Goal: Transaction & Acquisition: Download file/media

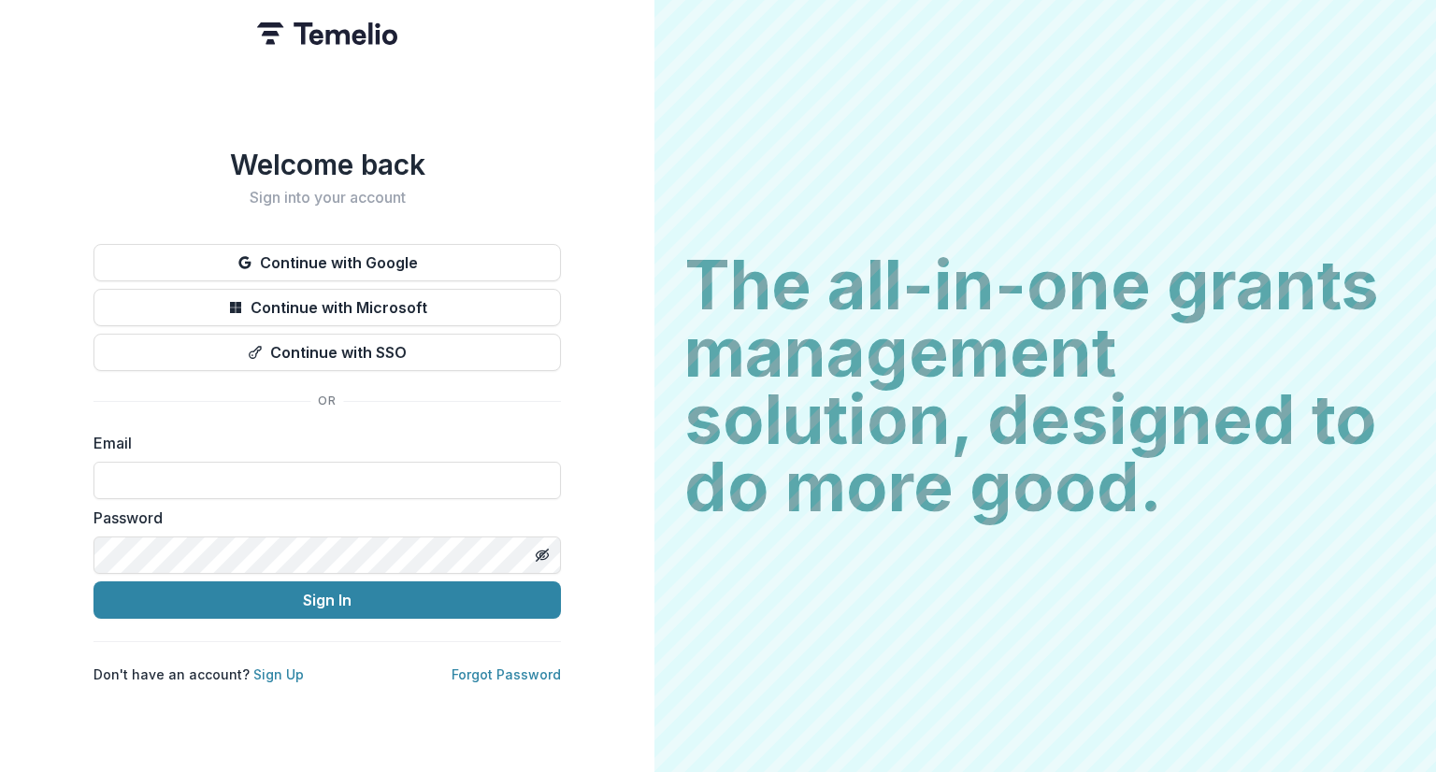
type input "**********"
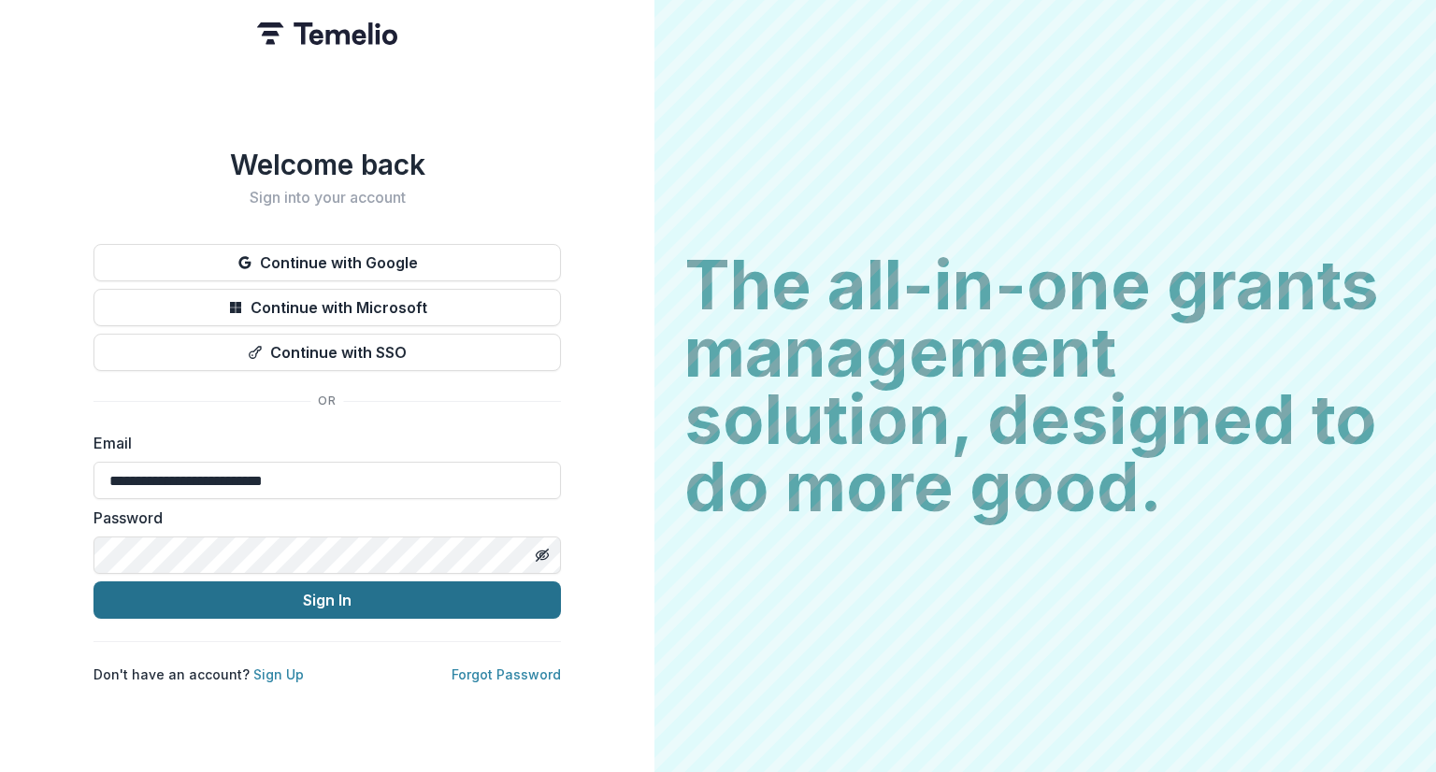
click at [262, 596] on button "Sign In" at bounding box center [326, 600] width 467 height 37
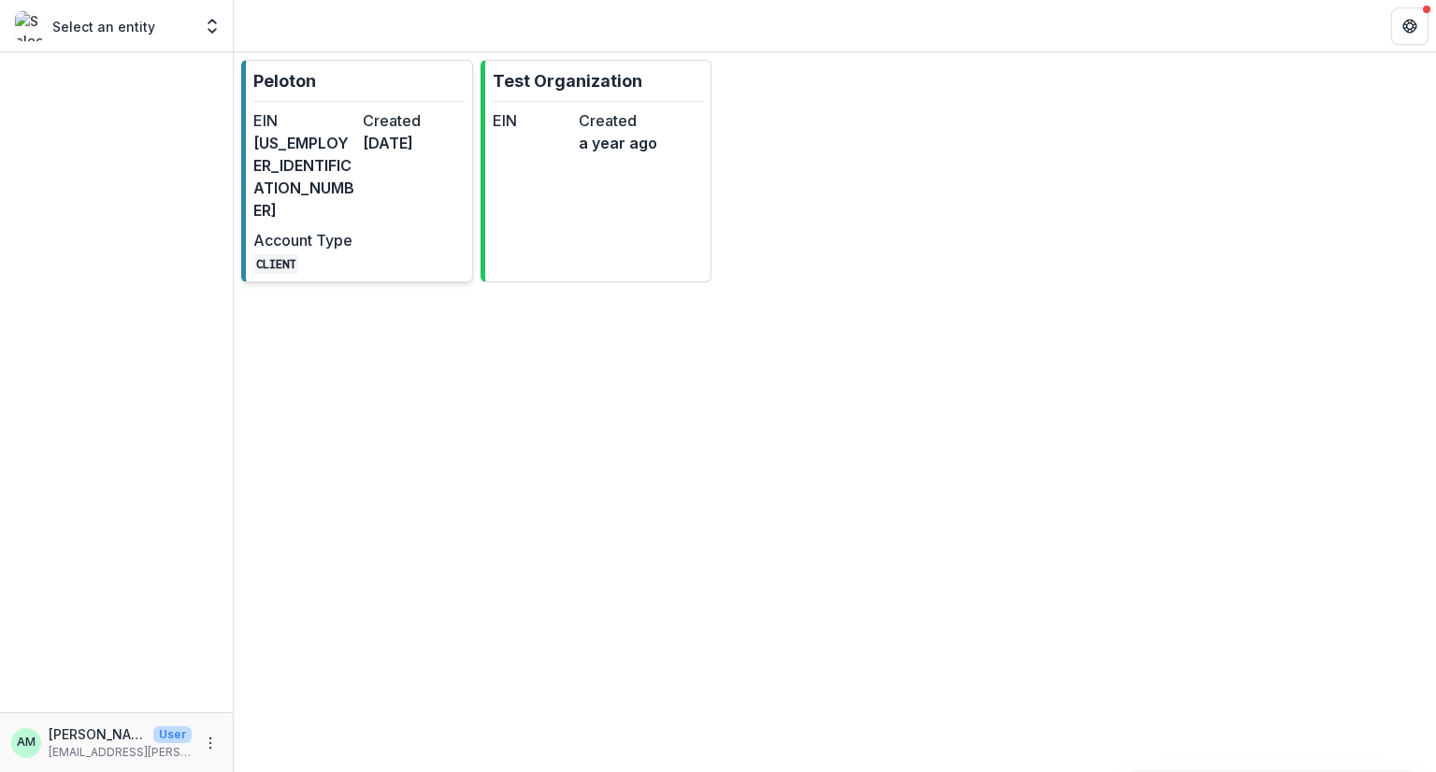
click at [358, 124] on div "EIN [US_EMPLOYER_IDENTIFICATION_NUMBER] Created [DATE] Account Type CLIENT" at bounding box center [358, 191] width 211 height 165
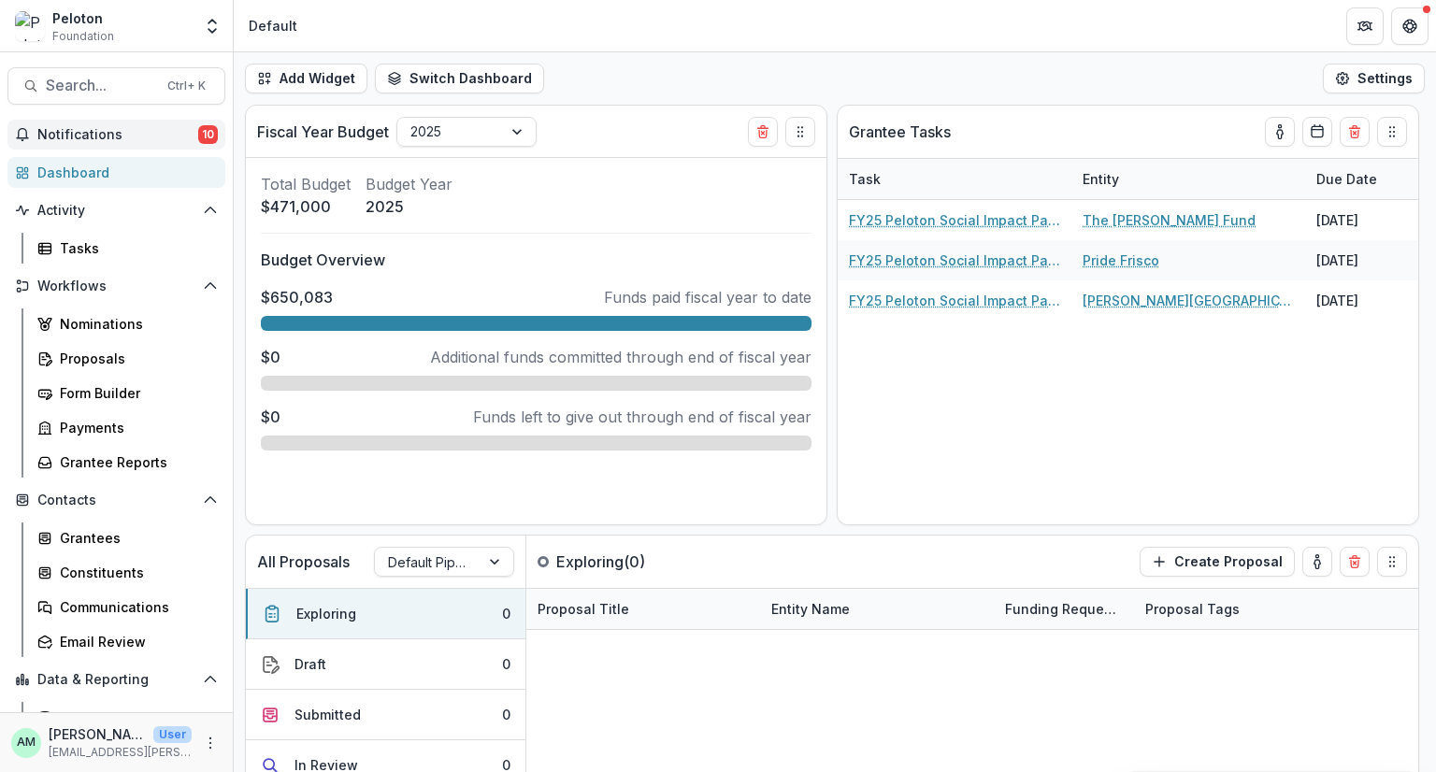
click at [112, 135] on span "Notifications" at bounding box center [117, 135] width 161 height 16
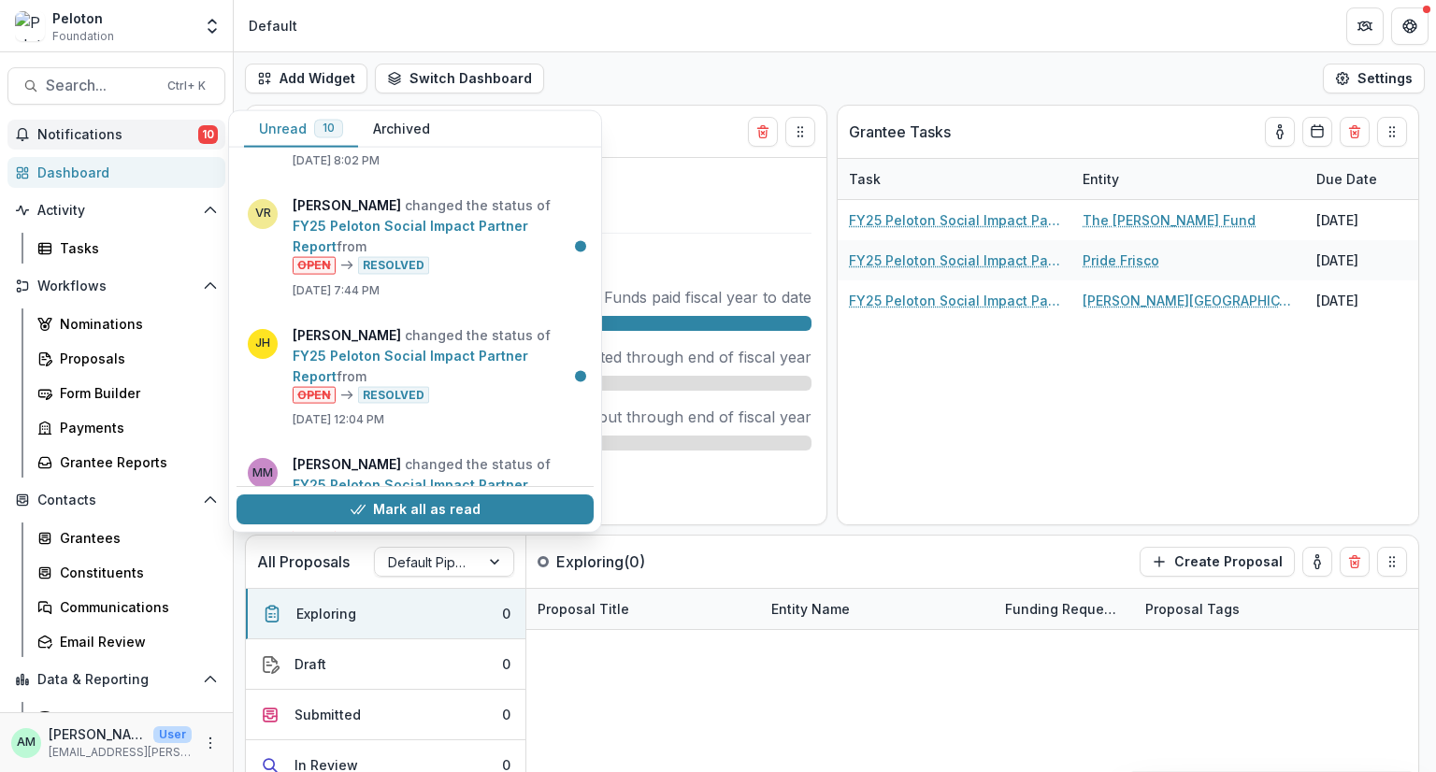
scroll to position [797, 0]
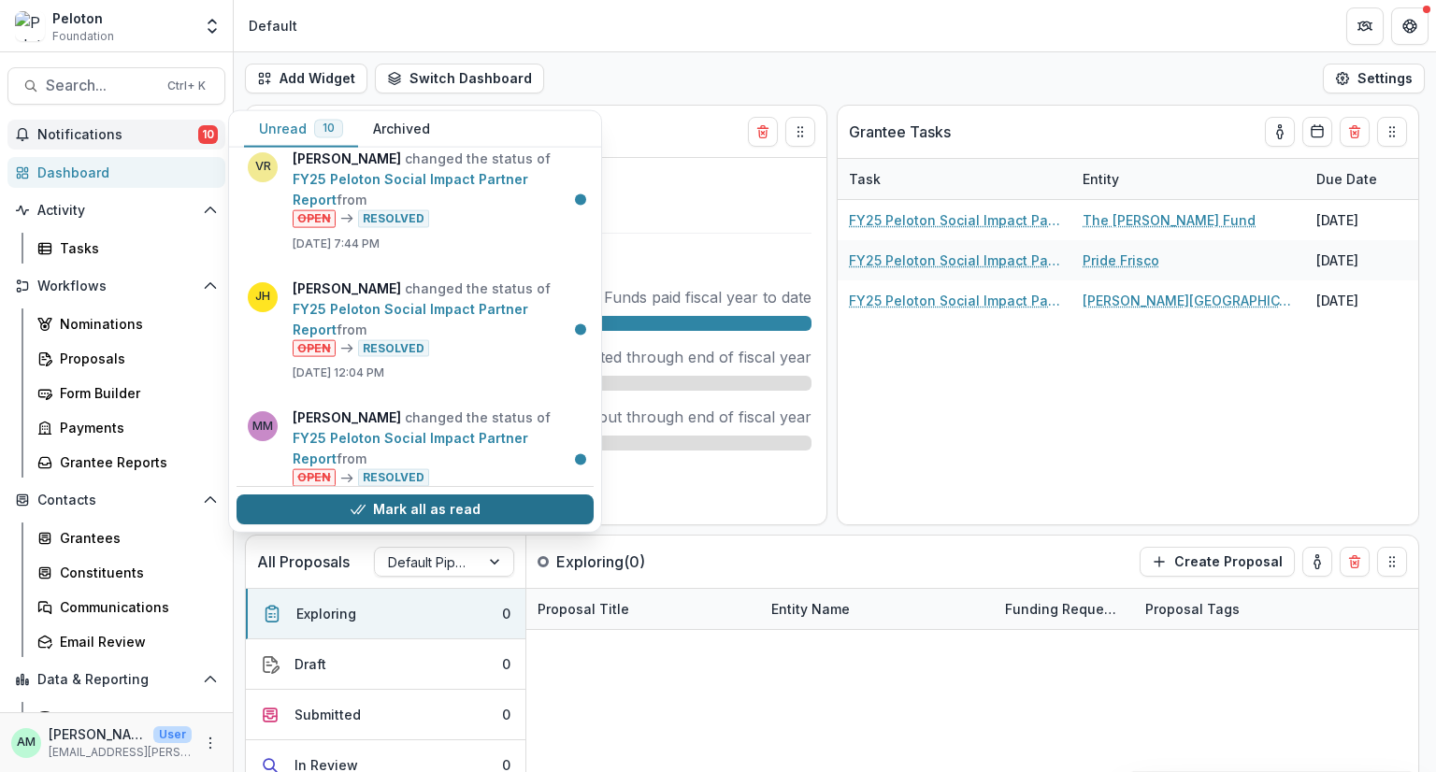
click at [396, 517] on button "Mark all as read" at bounding box center [415, 510] width 357 height 30
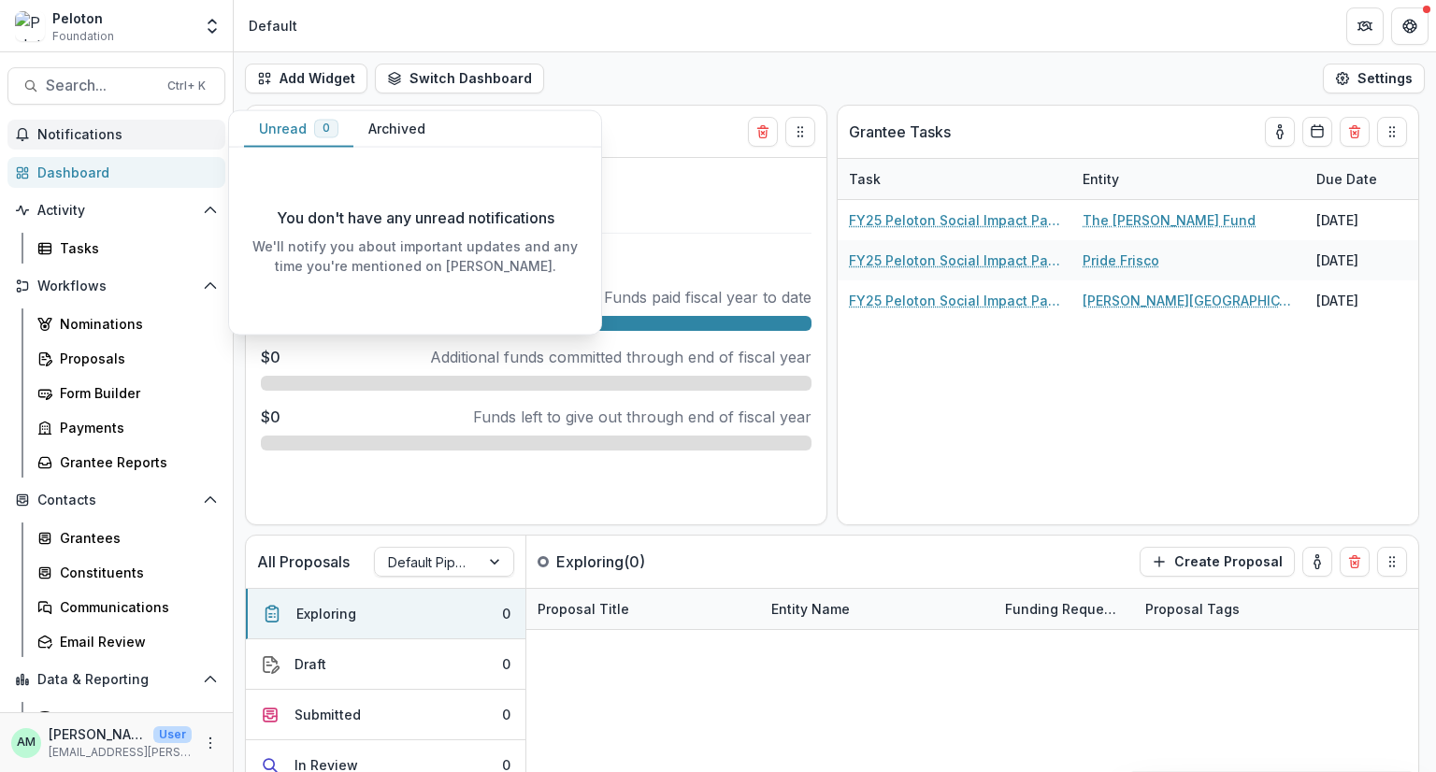
scroll to position [0, 0]
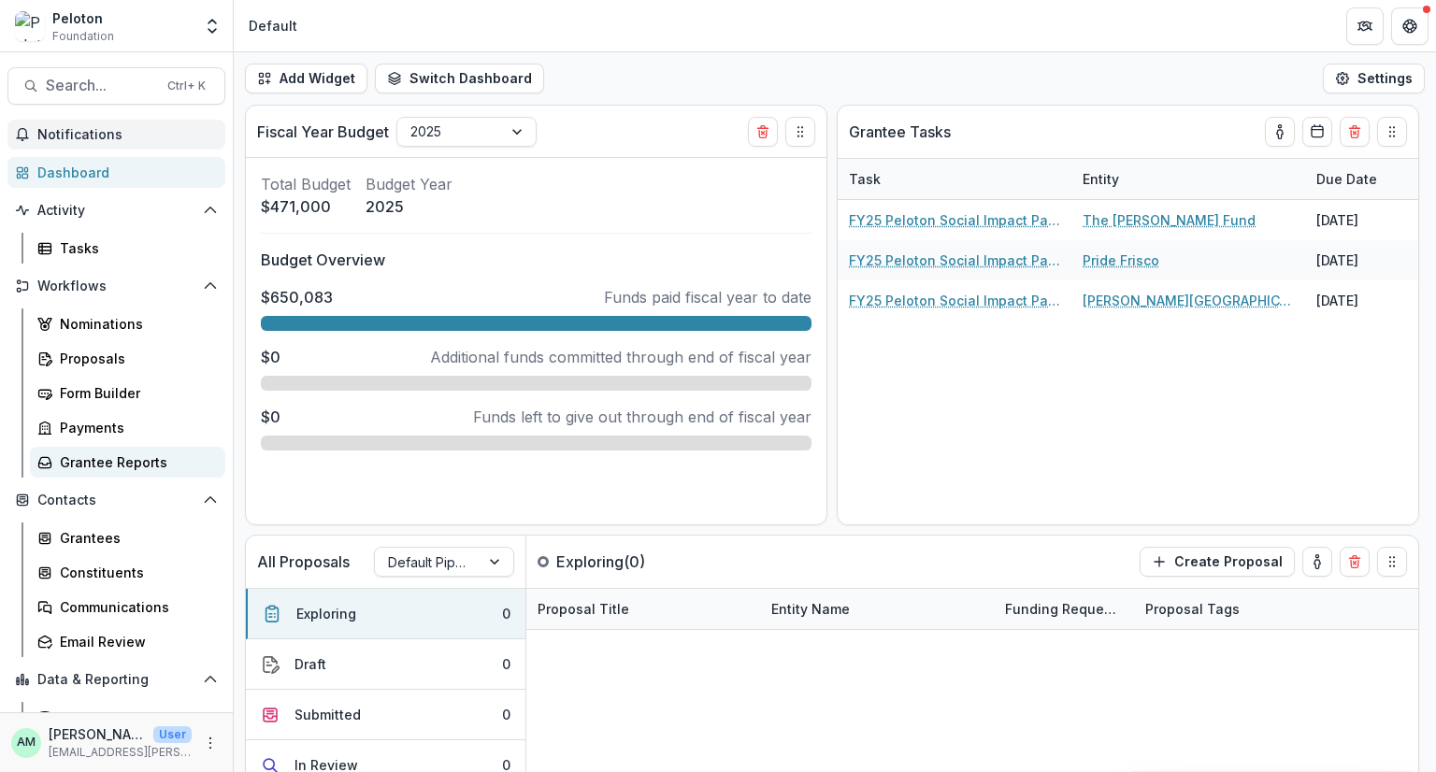
click at [88, 457] on div "Grantee Reports" at bounding box center [135, 462] width 151 height 20
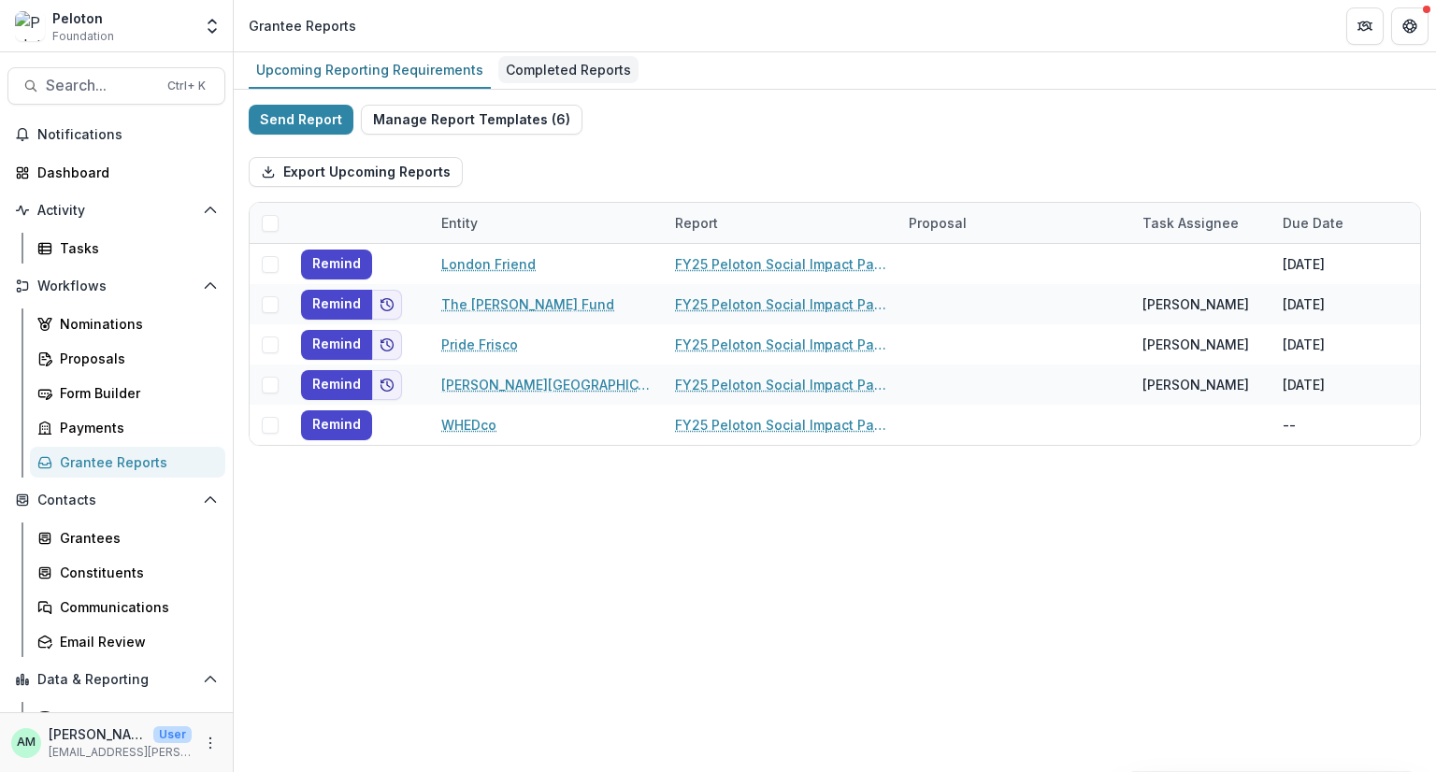
click at [522, 68] on div "Completed Reports" at bounding box center [568, 69] width 140 height 27
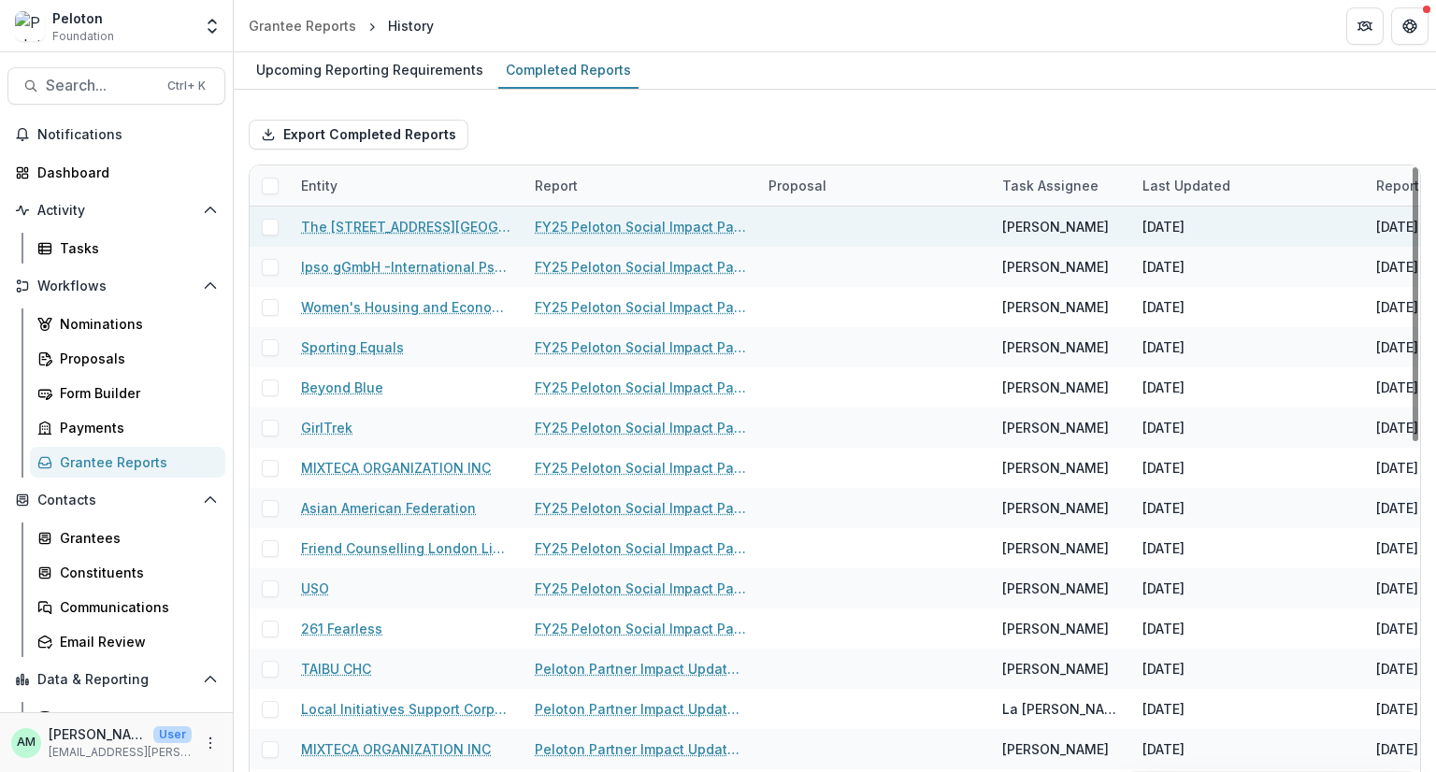
click at [262, 225] on span at bounding box center [270, 227] width 17 height 17
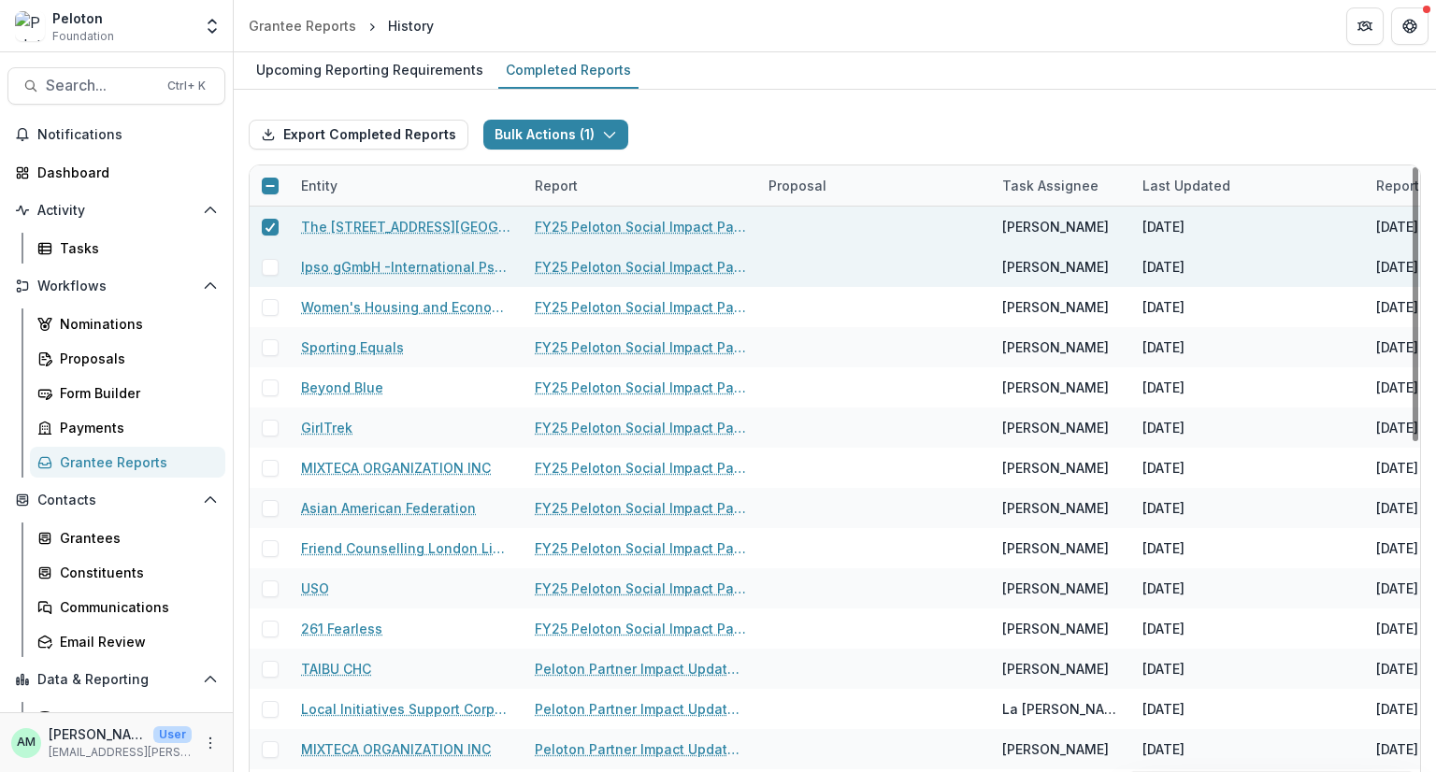
click at [262, 273] on span at bounding box center [270, 267] width 17 height 17
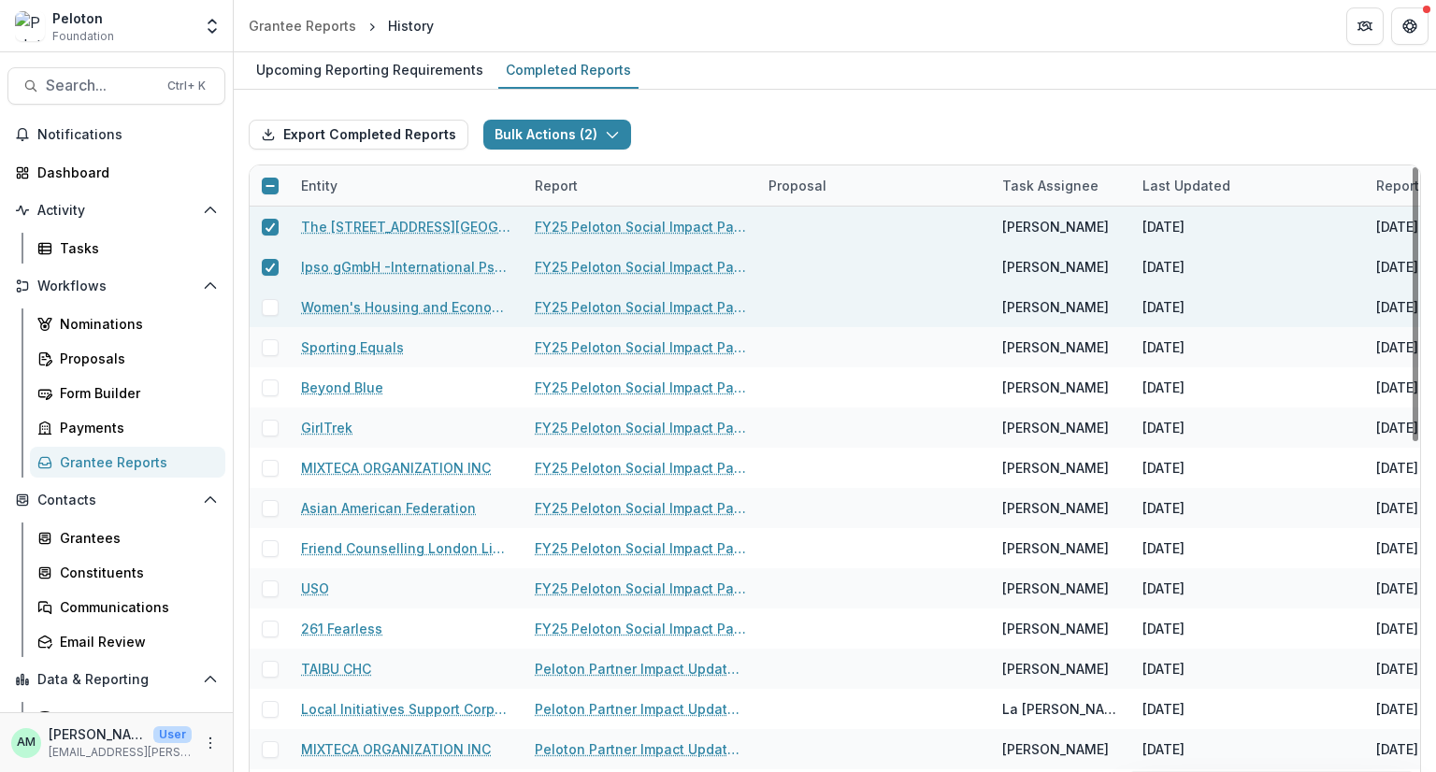
click at [264, 299] on span at bounding box center [270, 307] width 17 height 17
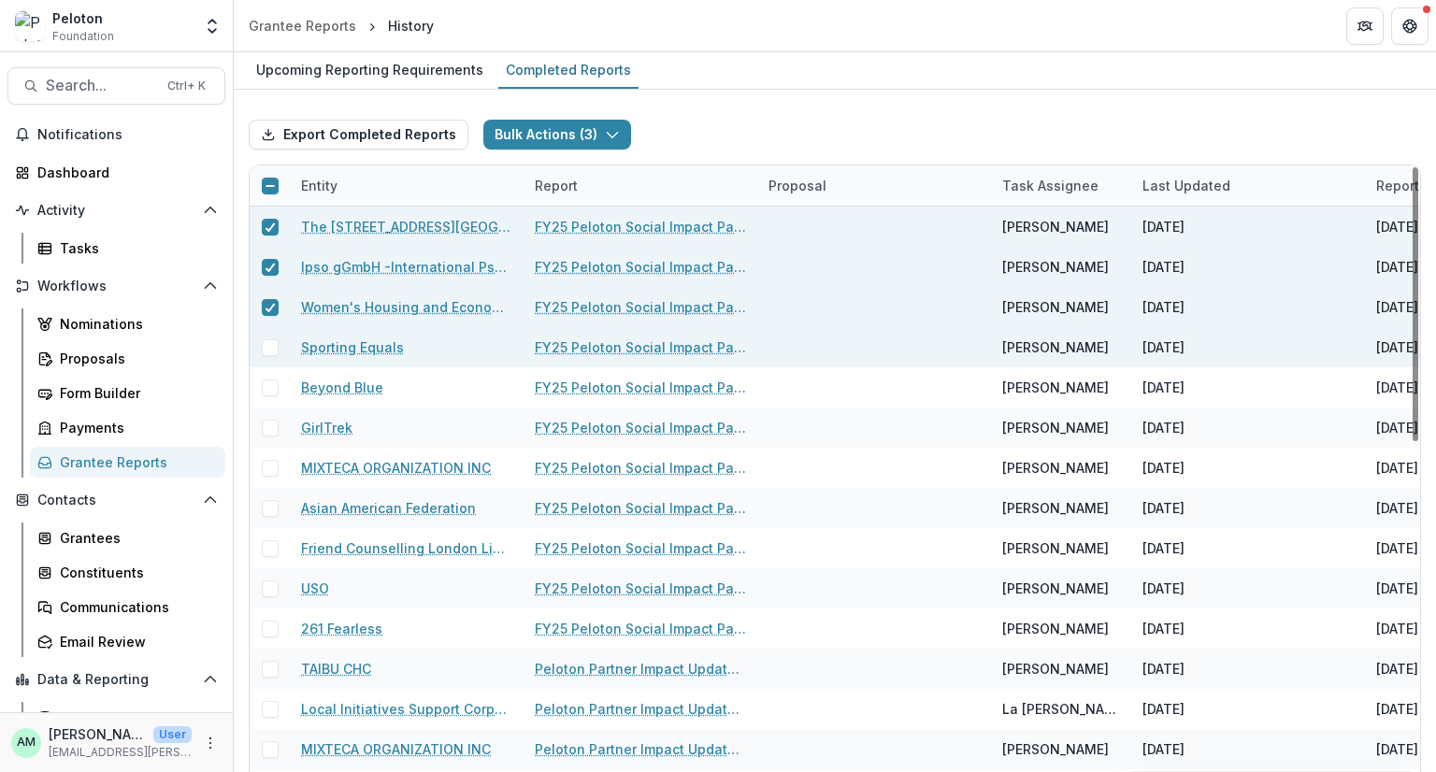
click at [266, 336] on div at bounding box center [270, 347] width 40 height 40
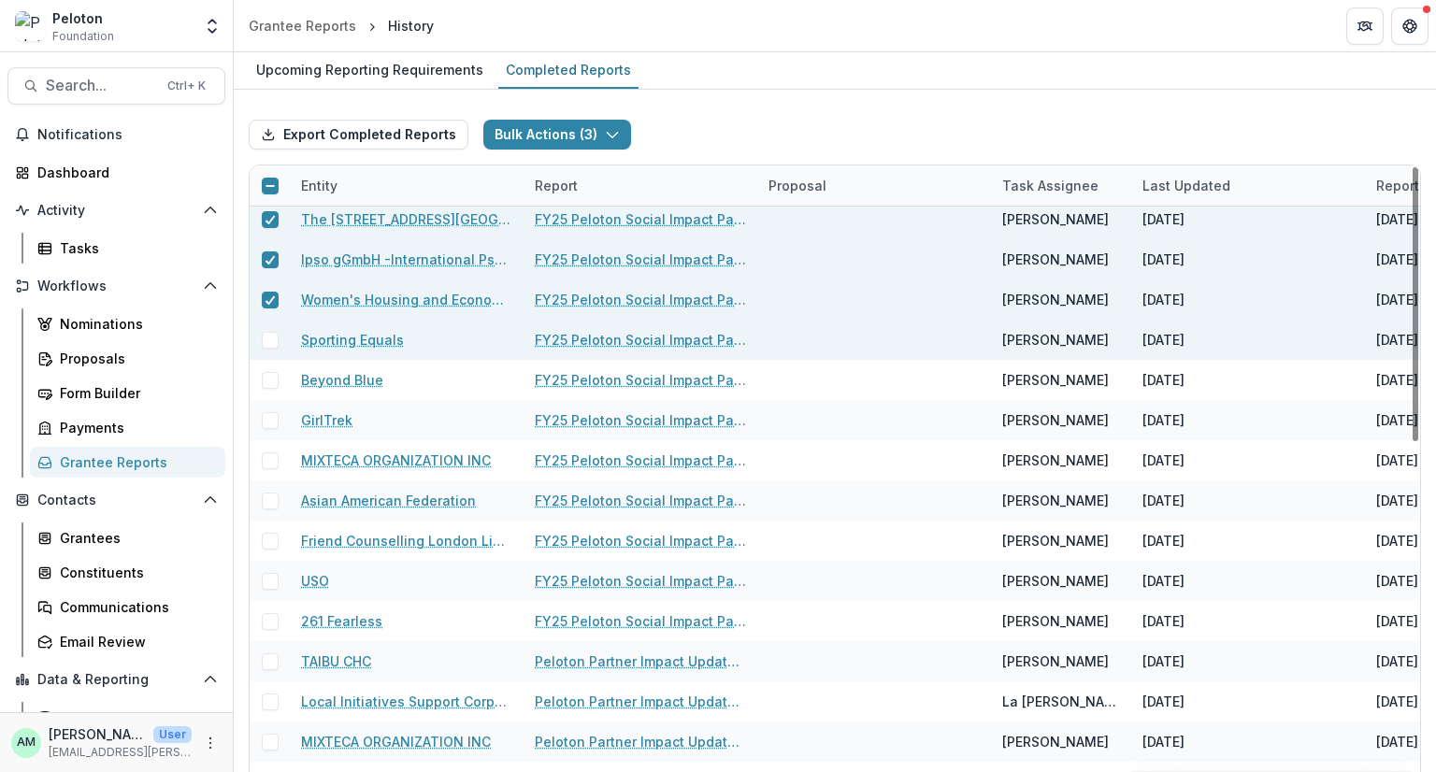
click at [266, 341] on span at bounding box center [270, 340] width 17 height 17
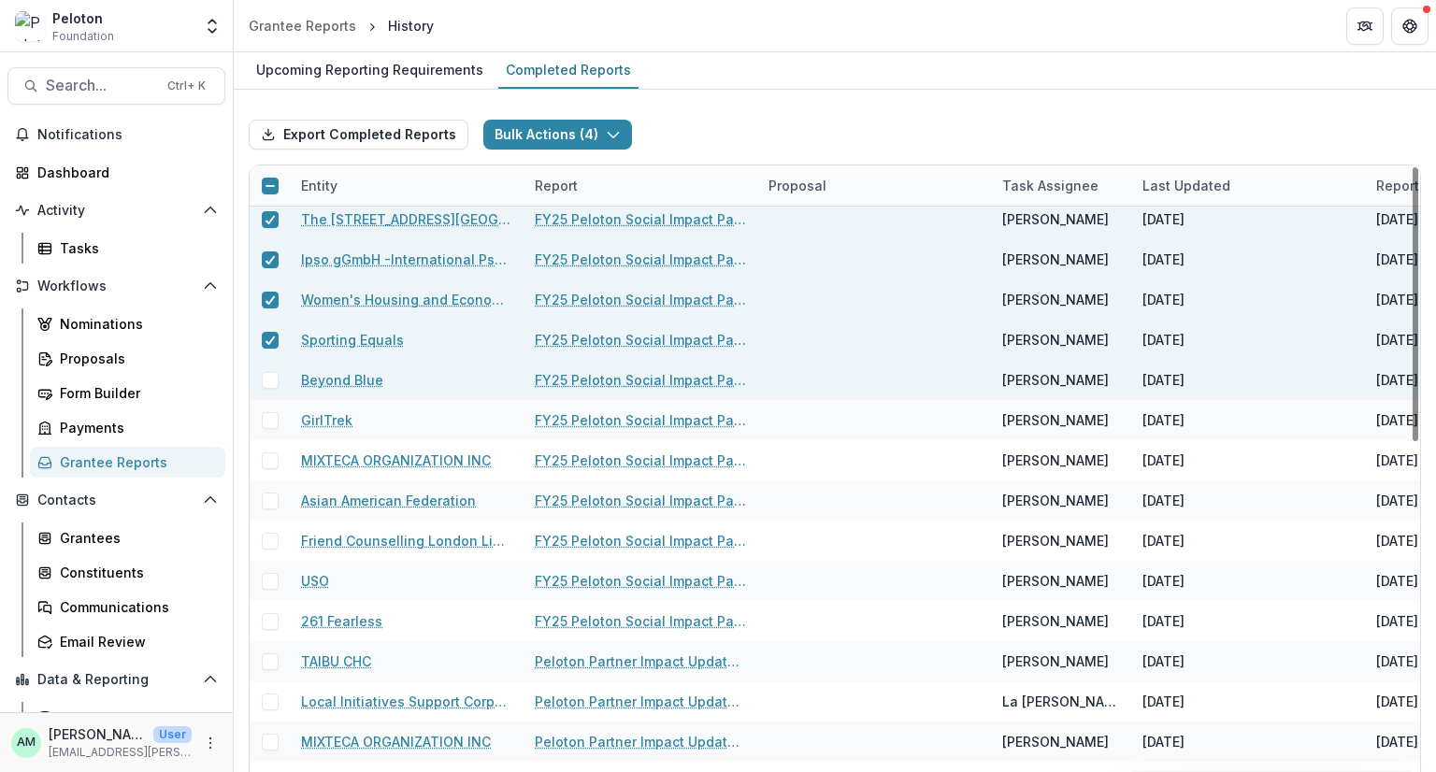
click at [266, 382] on span at bounding box center [270, 380] width 17 height 17
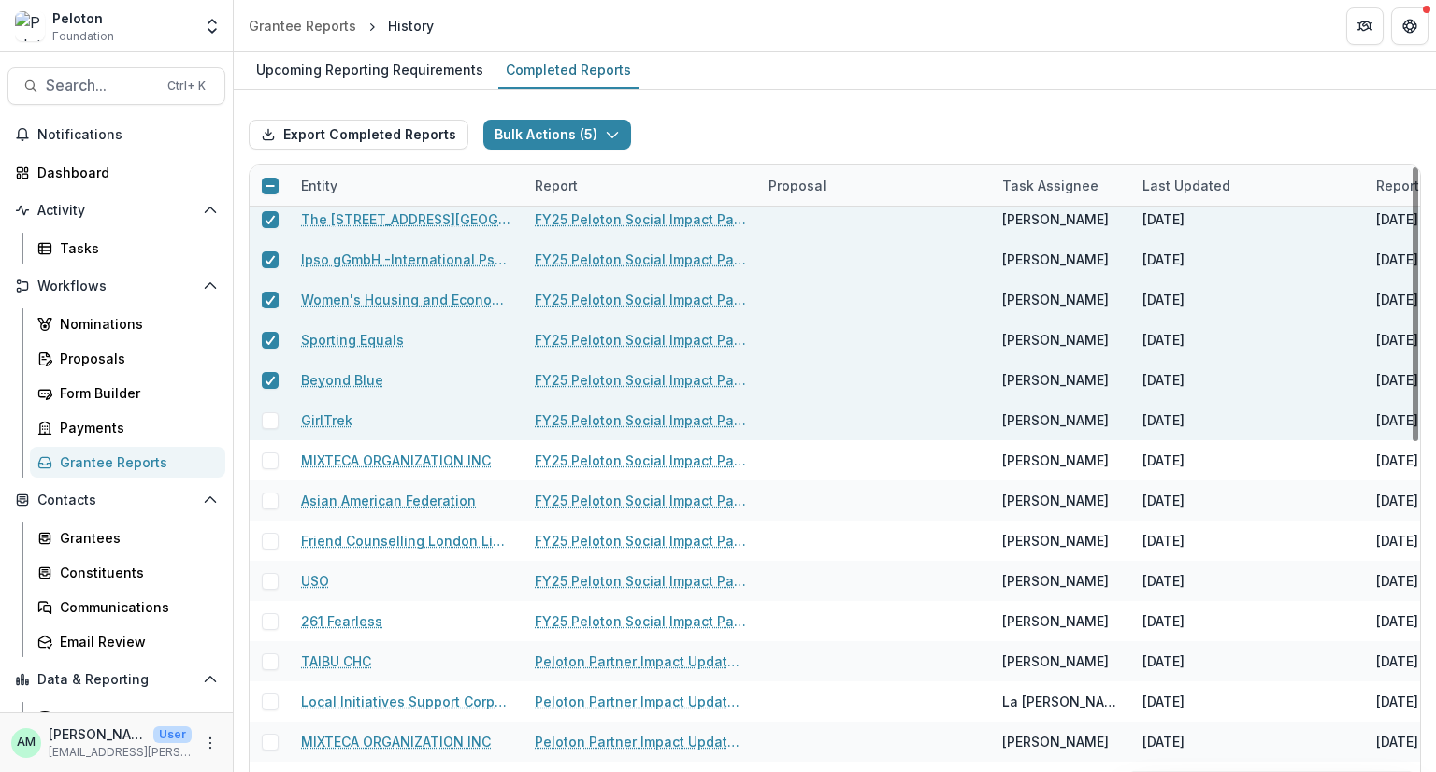
click at [269, 426] on span at bounding box center [270, 420] width 17 height 17
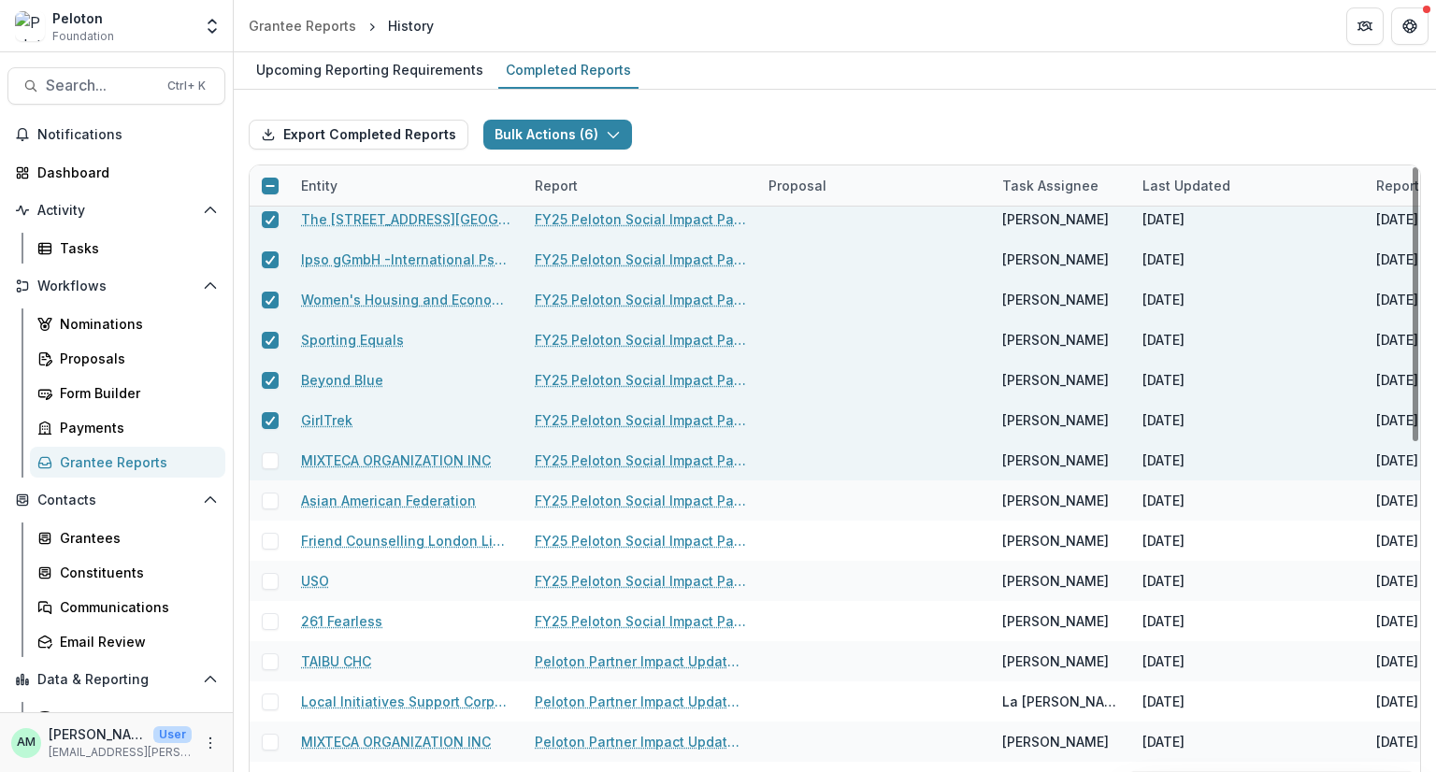
click at [267, 463] on span at bounding box center [270, 460] width 17 height 17
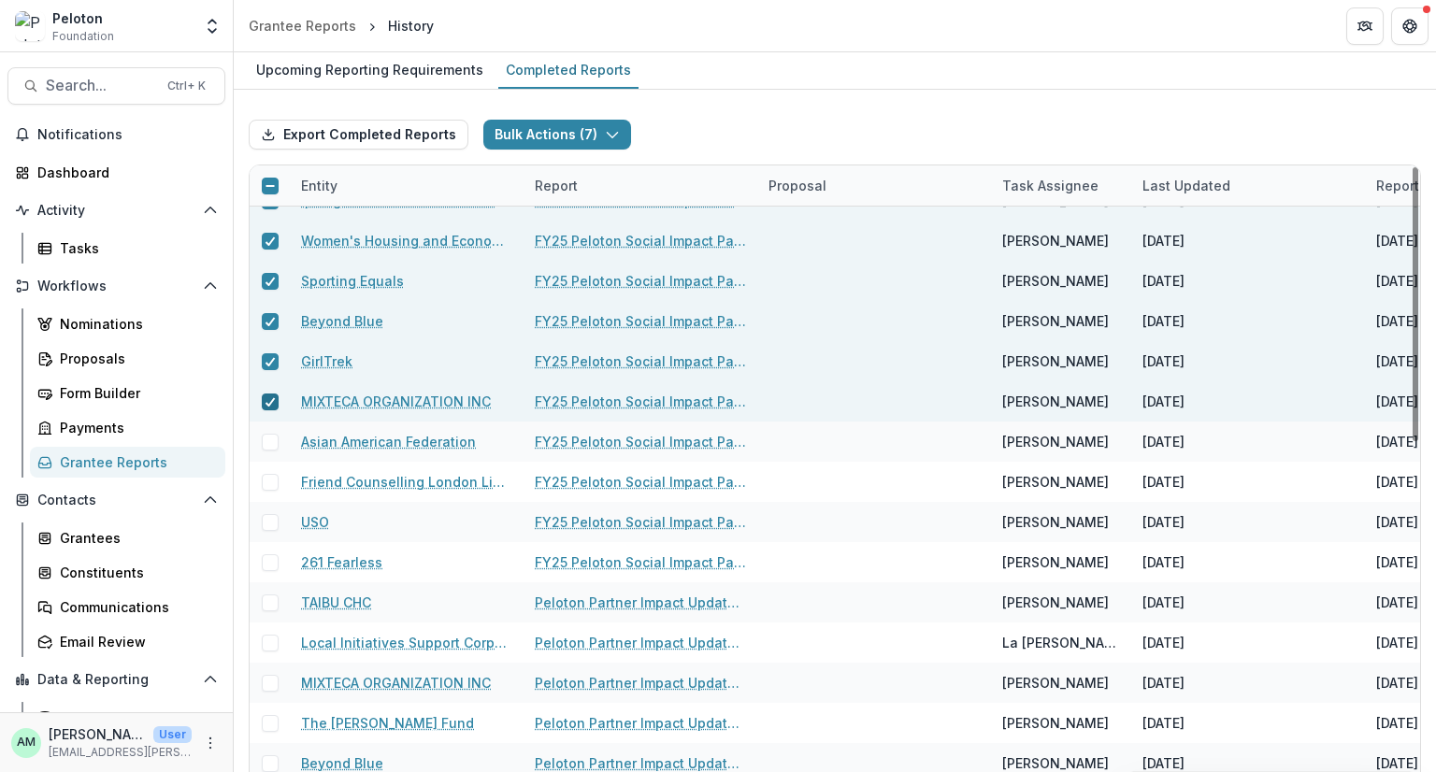
scroll to position [71, 0]
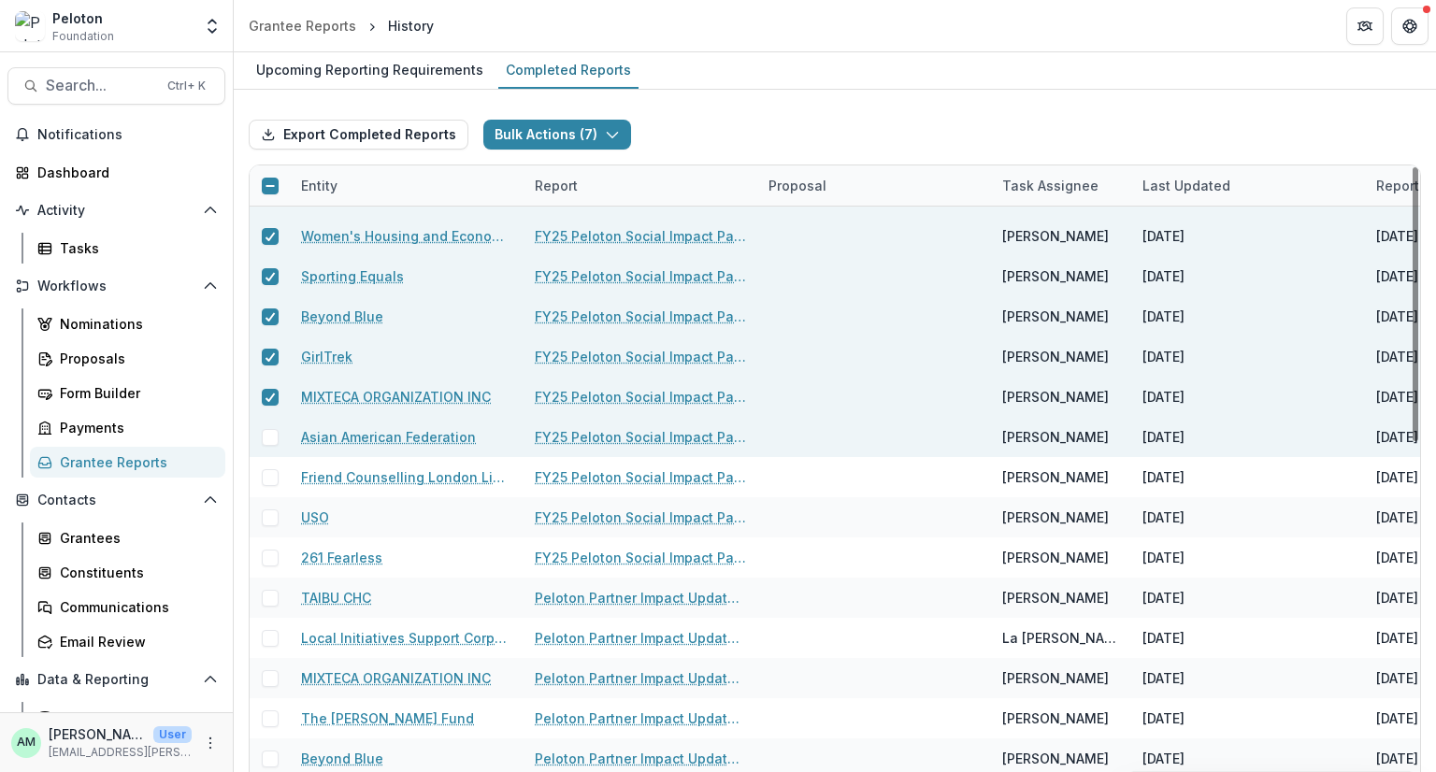
click at [267, 439] on span at bounding box center [270, 437] width 17 height 17
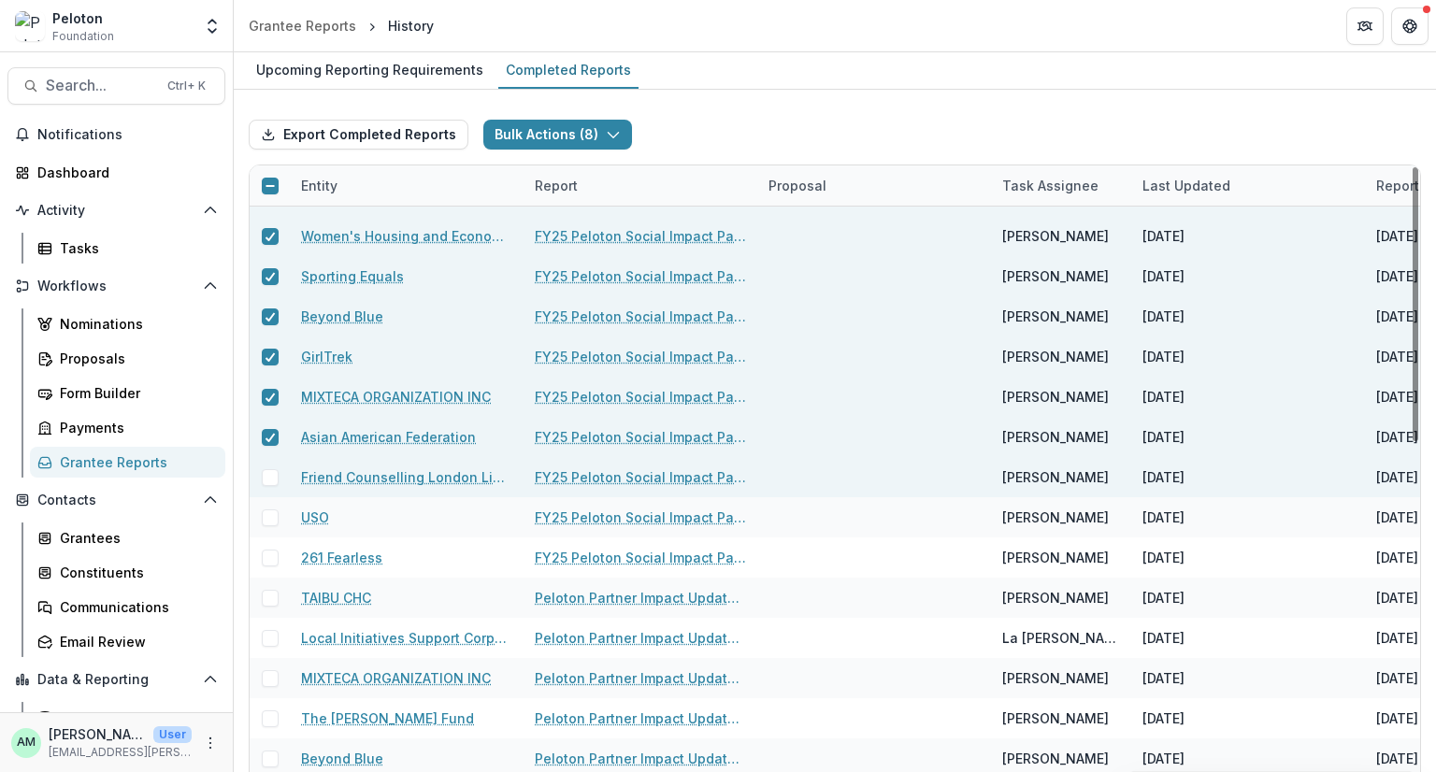
click at [273, 480] on span at bounding box center [270, 477] width 17 height 17
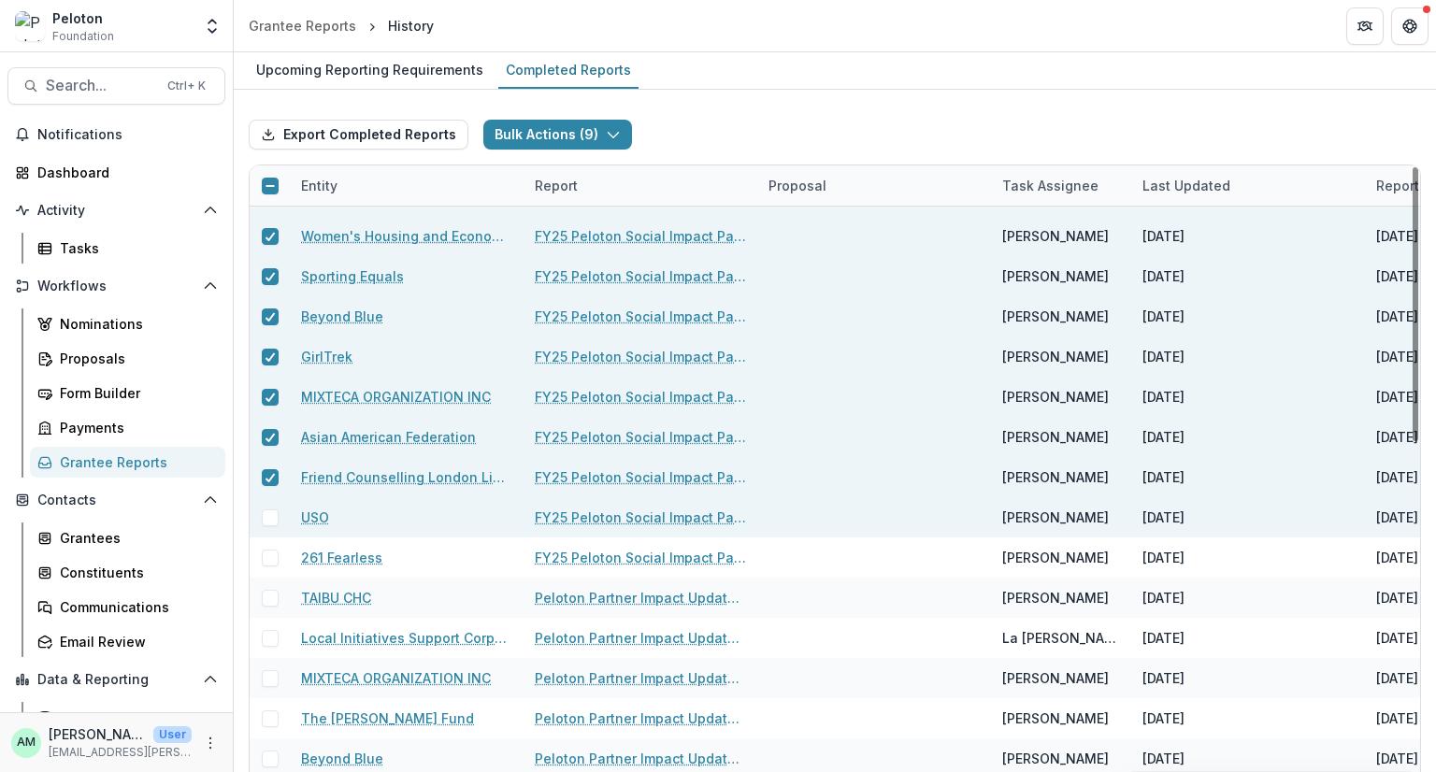
click at [270, 517] on span at bounding box center [270, 518] width 17 height 17
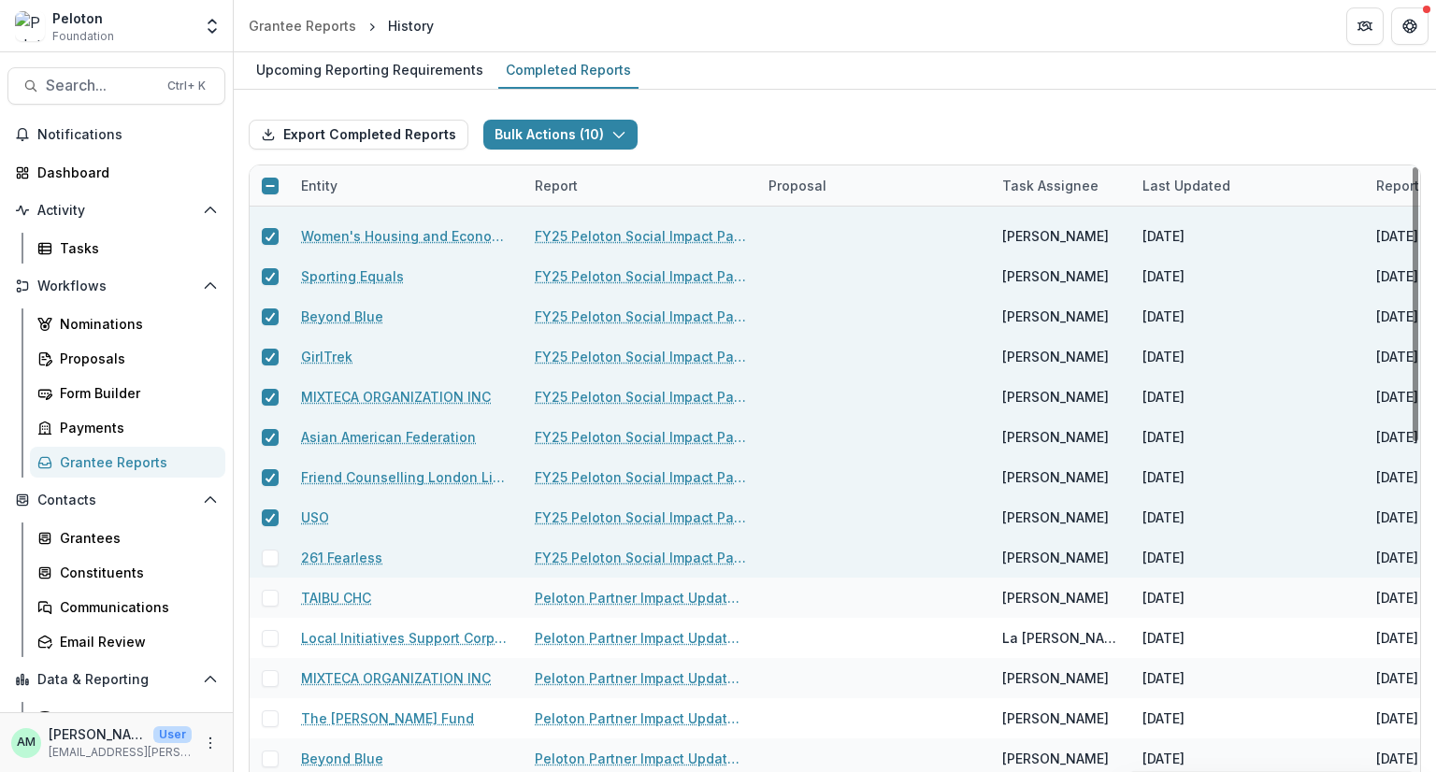
click at [266, 562] on span at bounding box center [270, 558] width 17 height 17
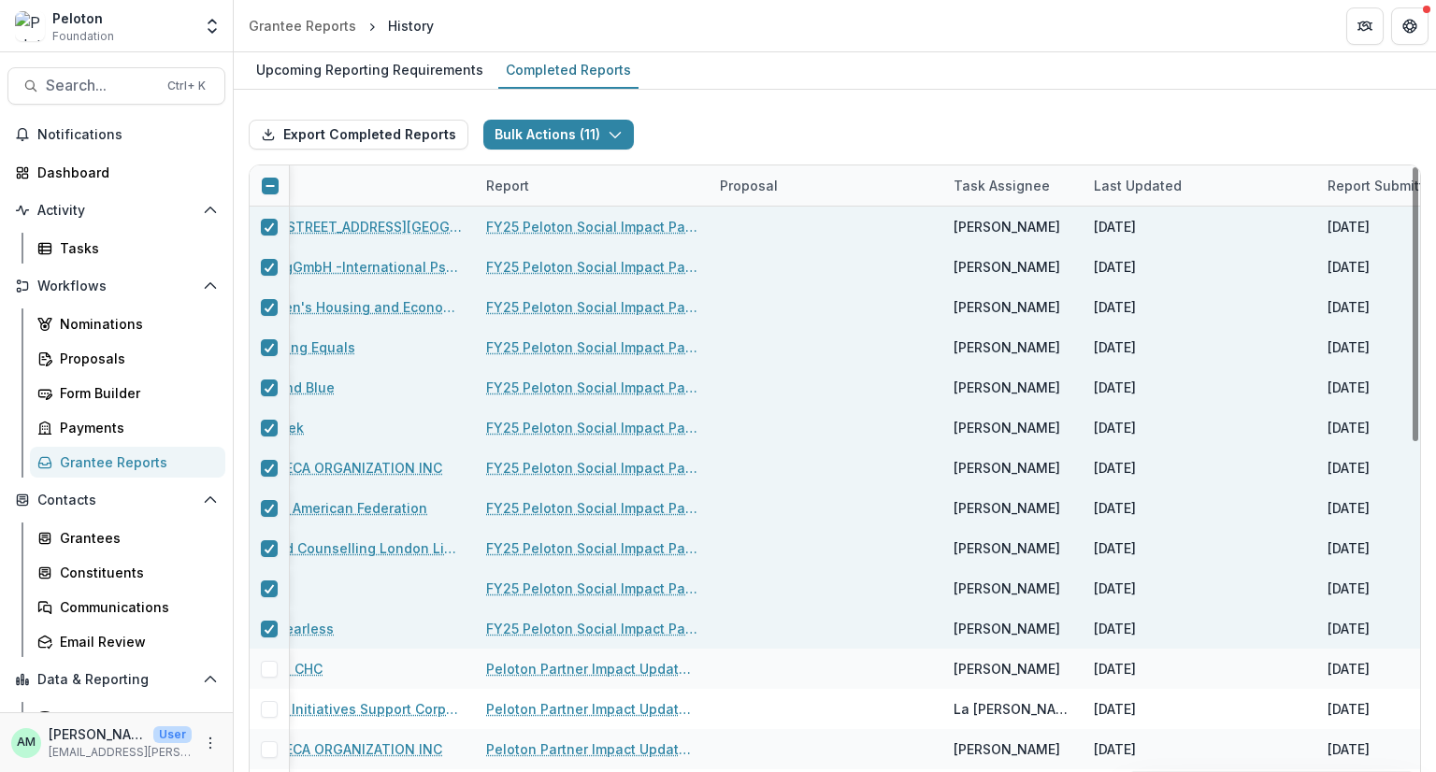
scroll to position [0, 52]
click at [596, 135] on button "Bulk Actions ( 11 )" at bounding box center [558, 135] width 151 height 30
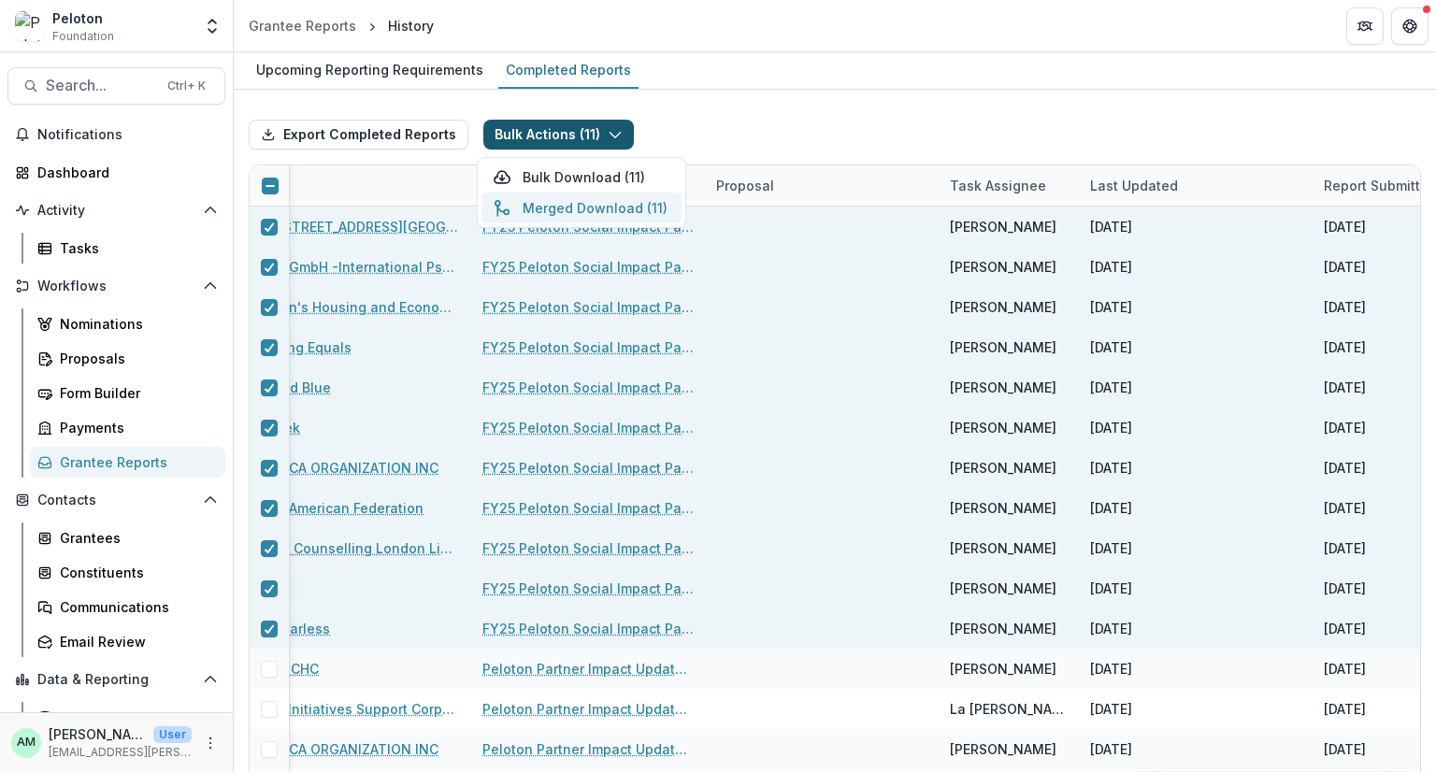
click at [593, 203] on button "Merged Download ( 11 )" at bounding box center [581, 208] width 200 height 31
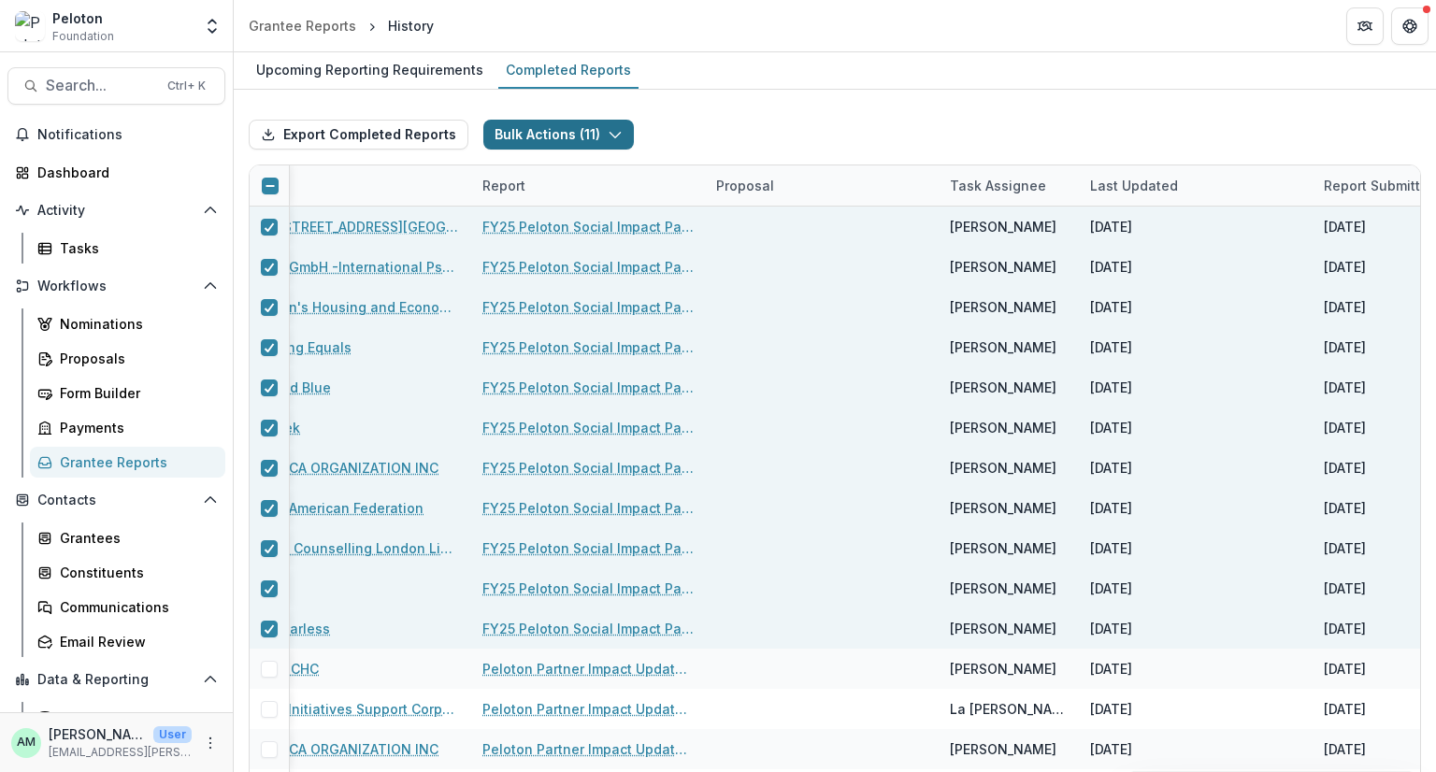
click at [591, 132] on button "Bulk Actions ( 11 )" at bounding box center [558, 135] width 151 height 30
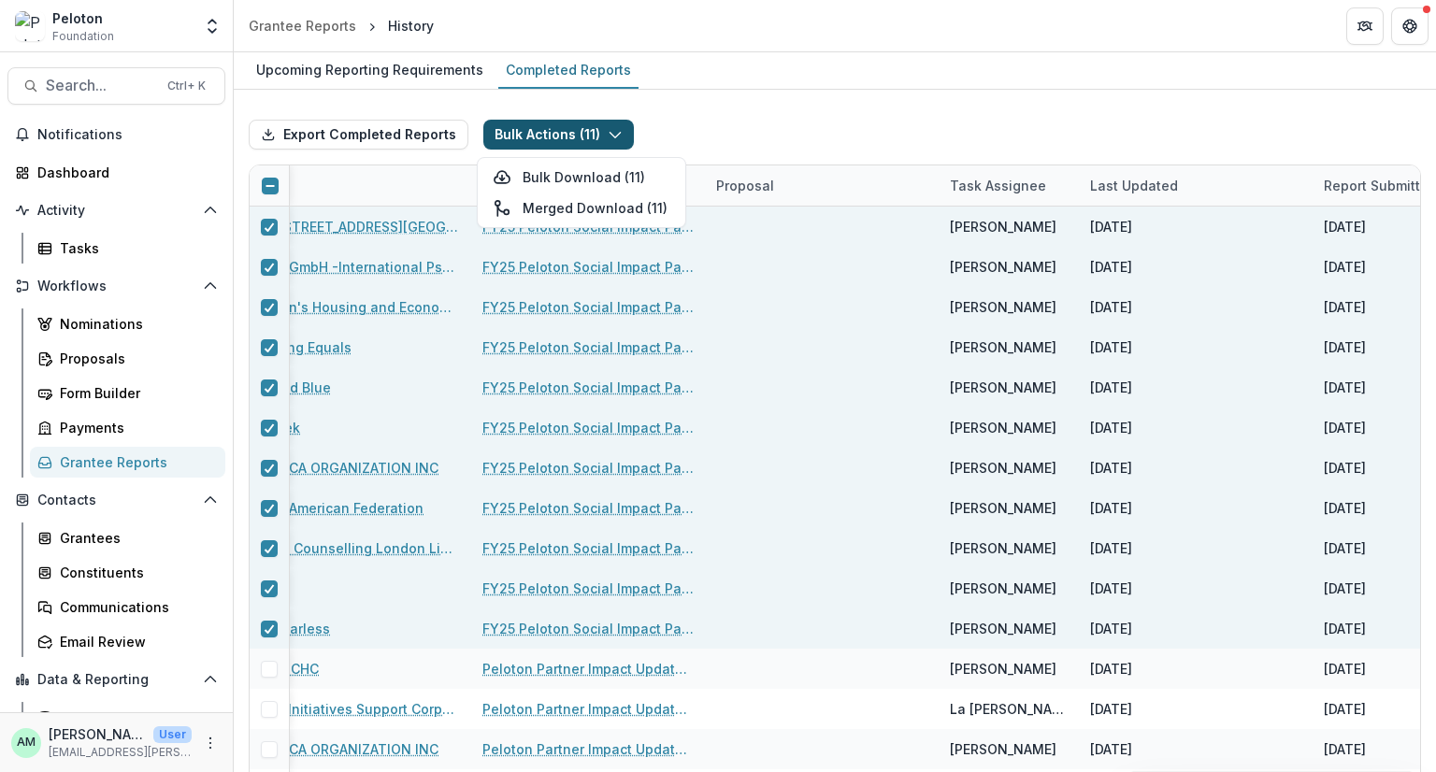
click at [723, 117] on div "Export Completed Reports Bulk Actions ( 11 ) Bulk Download ( 11 ) Merged Downlo…" at bounding box center [835, 135] width 1172 height 60
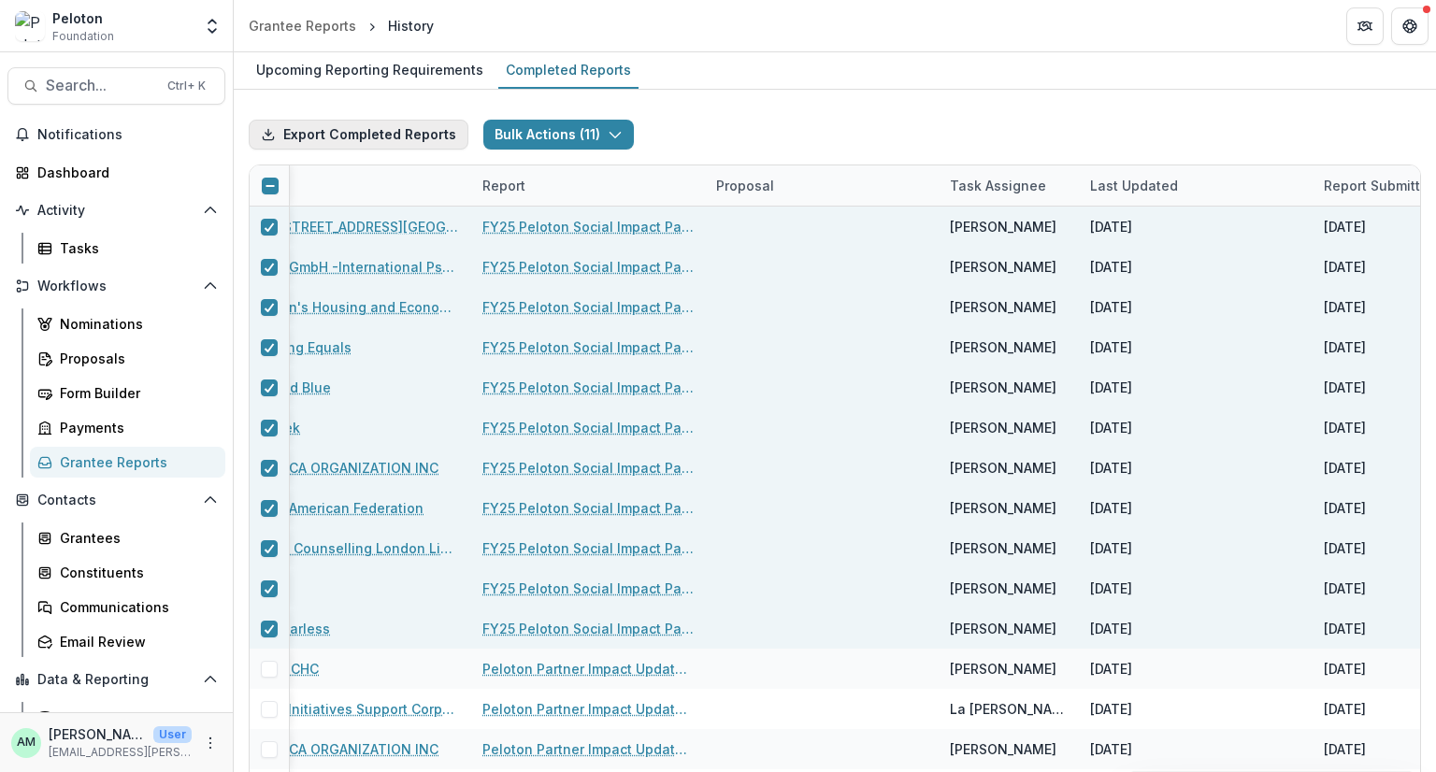
click at [344, 132] on button "Export Completed Reports" at bounding box center [359, 135] width 220 height 30
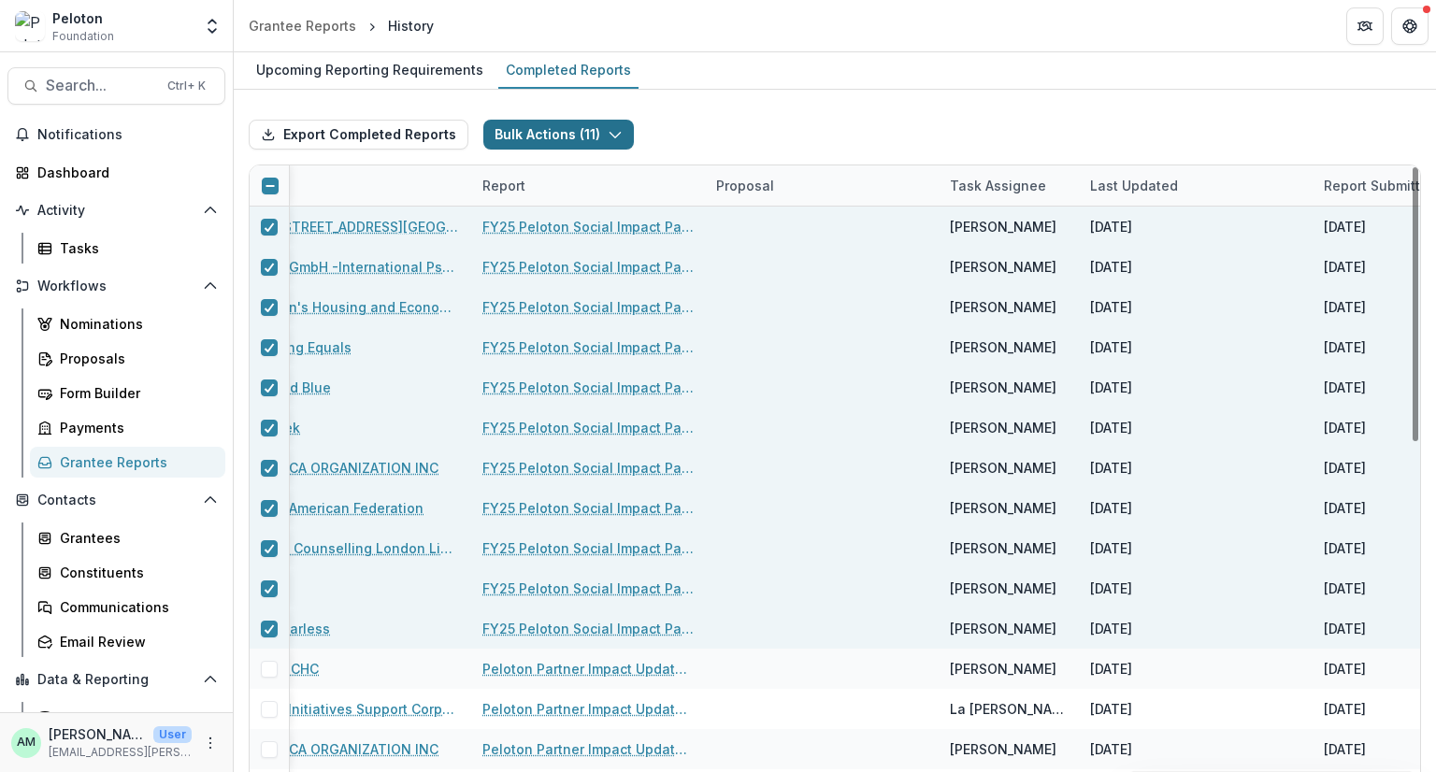
click at [595, 125] on button "Bulk Actions ( 11 )" at bounding box center [558, 135] width 151 height 30
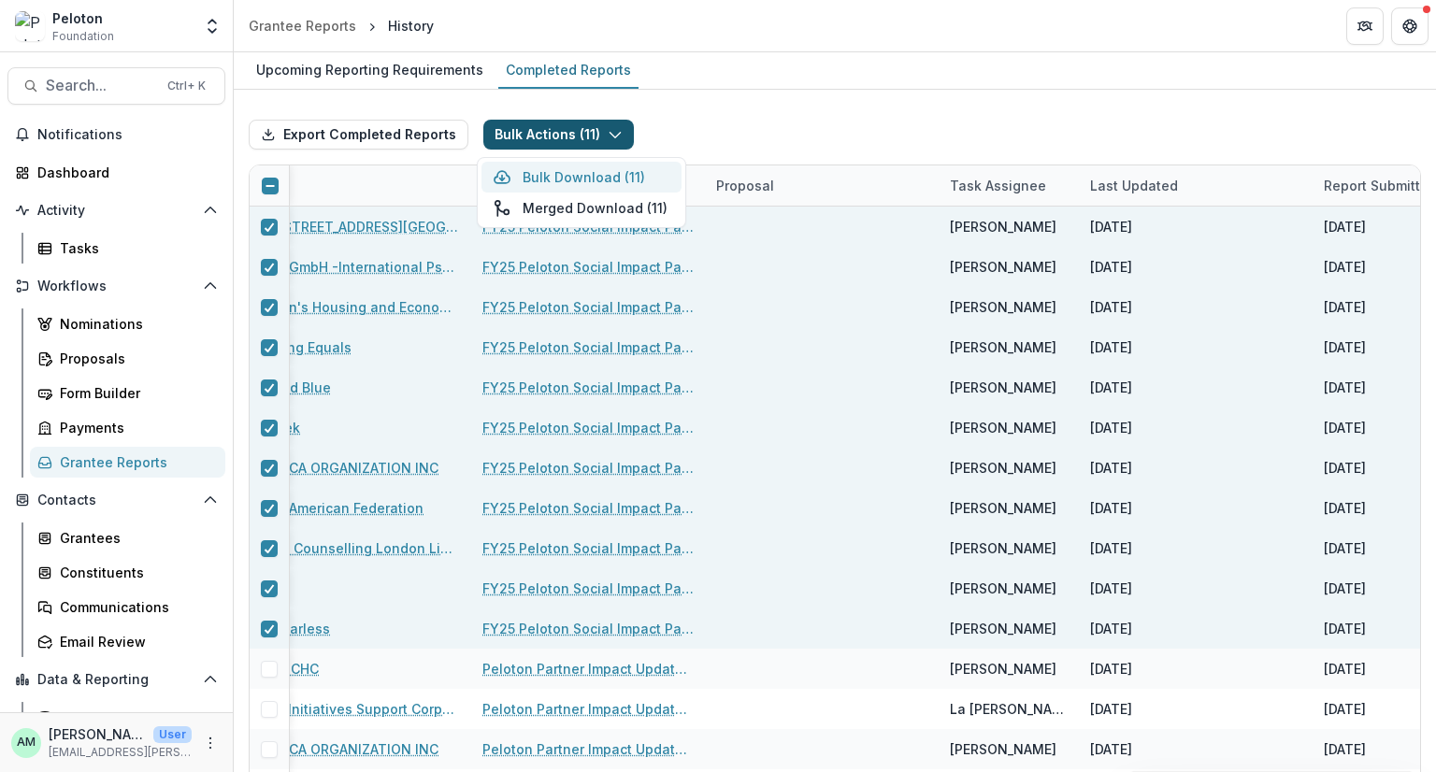
click at [586, 184] on button "Bulk Download ( 11 )" at bounding box center [581, 177] width 200 height 31
